Goal: Find specific page/section: Find specific page/section

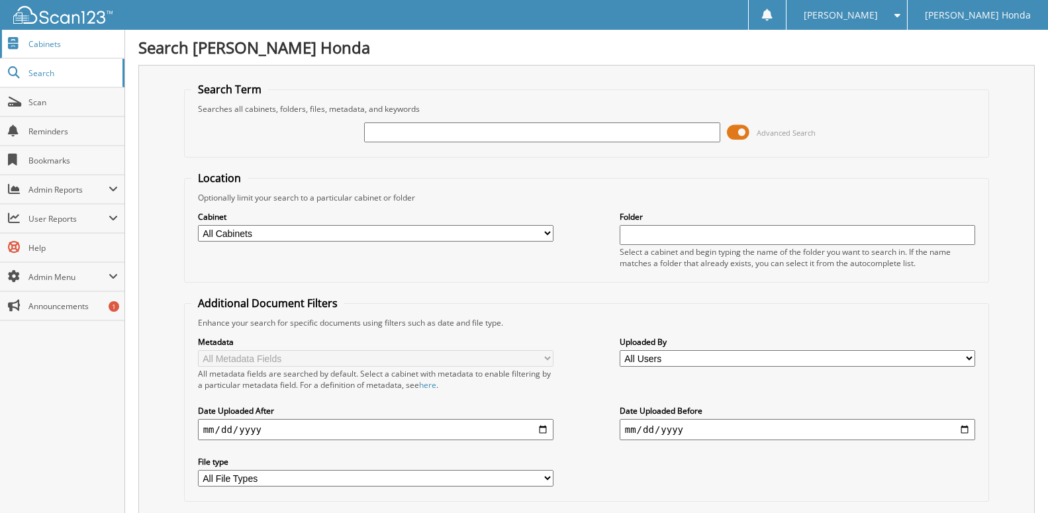
click at [48, 38] on link "Cabinets" at bounding box center [62, 44] width 124 height 28
type input "27525"
click at [198, 225] on select "All Cabinets 2010 SOLD VEHICLES 2011 SOLD VEHICLES 2012 SOLD VEHICLES 2013 SOLD…" at bounding box center [376, 233] width 356 height 17
select select "1071"
click option "NEW CAR INVOICES SOLD" at bounding box center [0, 0] width 0 height 0
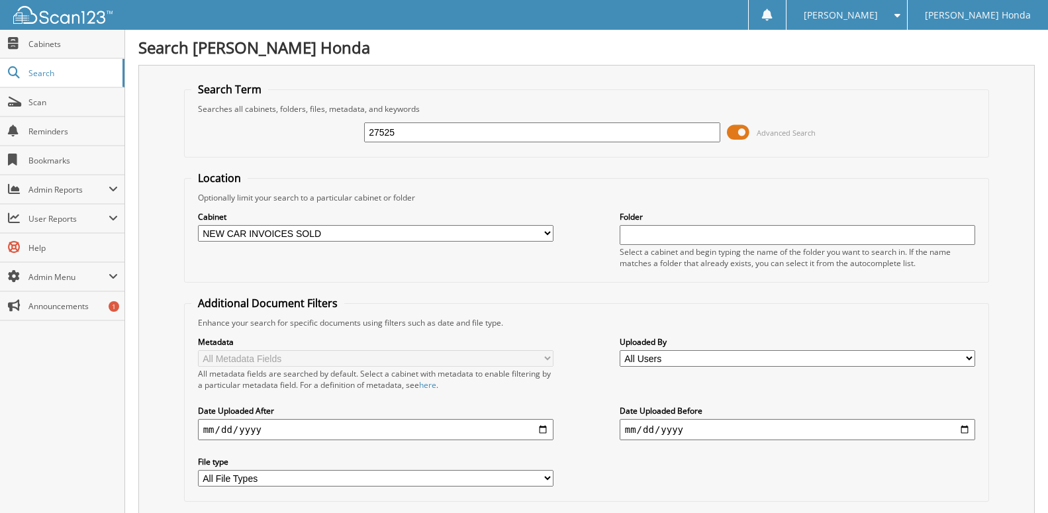
click at [390, 242] on select "All Cabinets 2010 SOLD VEHICLES 2011 SOLD VEHICLES 2012 SOLD VEHICLES 2013 SOLD…" at bounding box center [376, 233] width 356 height 17
click at [198, 225] on select "All Cabinets 2010 SOLD VEHICLES 2011 SOLD VEHICLES 2012 SOLD VEHICLES 2013 SOLD…" at bounding box center [376, 233] width 356 height 17
click at [493, 182] on div "Location Optionally limit your search to a particular cabinet or folder Cabinet…" at bounding box center [587, 336] width 806 height 331
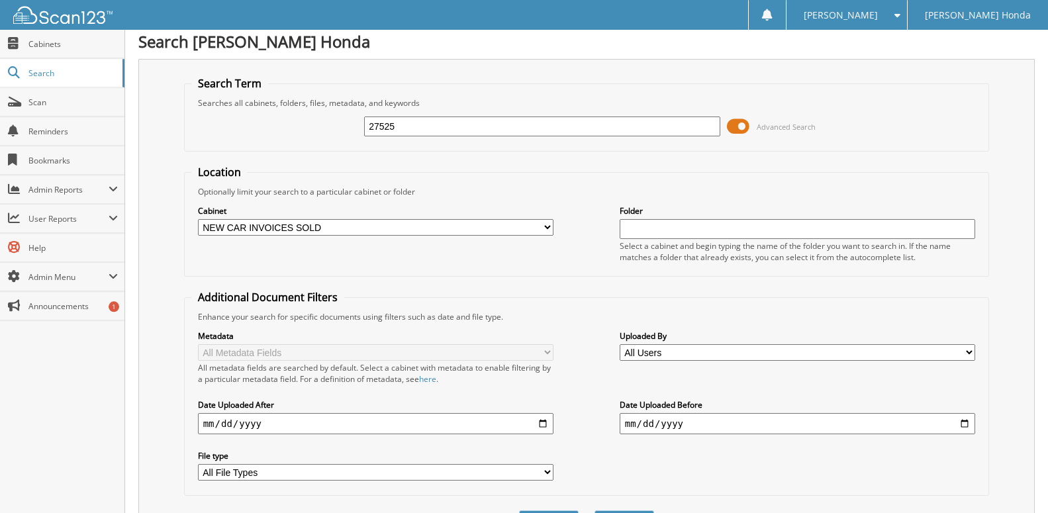
scroll to position [109, 0]
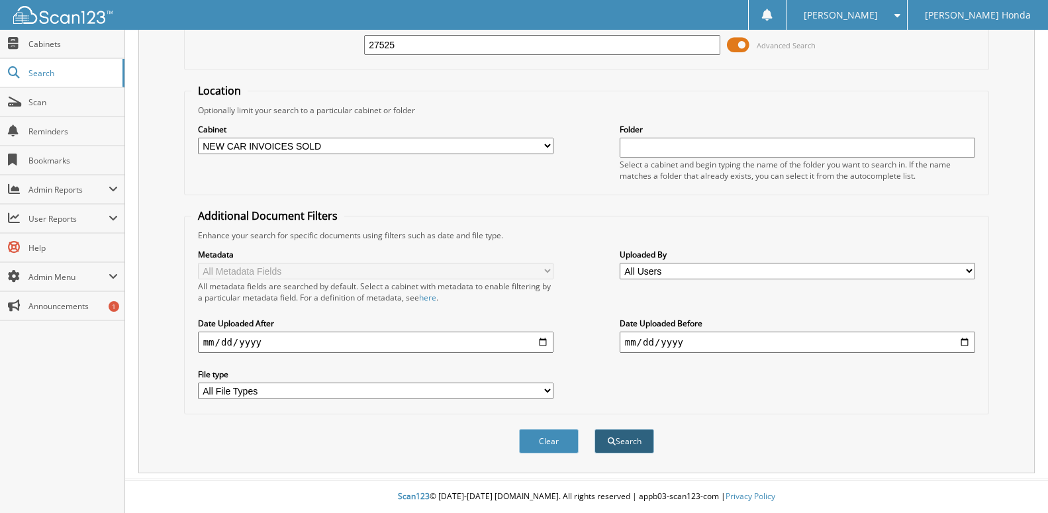
click at [614, 440] on span "submit" at bounding box center [612, 442] width 8 height 8
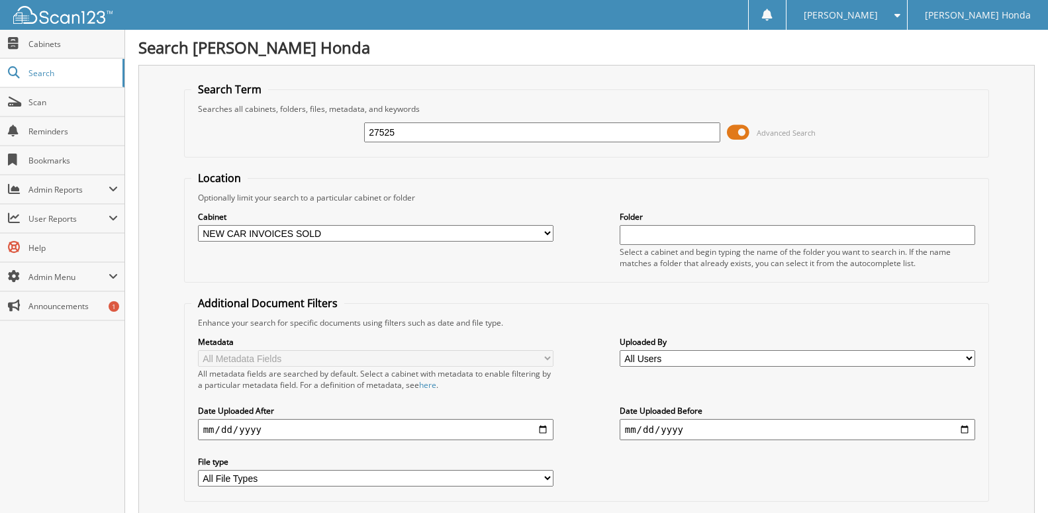
click at [696, 245] on input "text" at bounding box center [798, 235] width 356 height 20
type input "27525"
click at [70, 41] on span "Cabinets" at bounding box center [72, 43] width 89 height 11
